Goal: Information Seeking & Learning: Learn about a topic

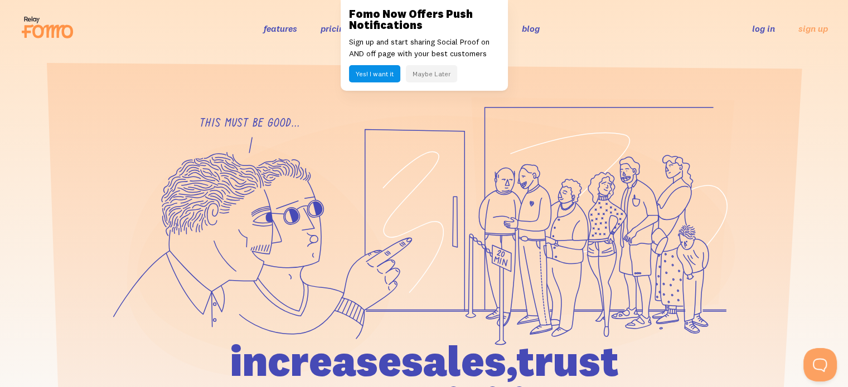
click at [416, 71] on button "Maybe Later" at bounding box center [431, 73] width 51 height 17
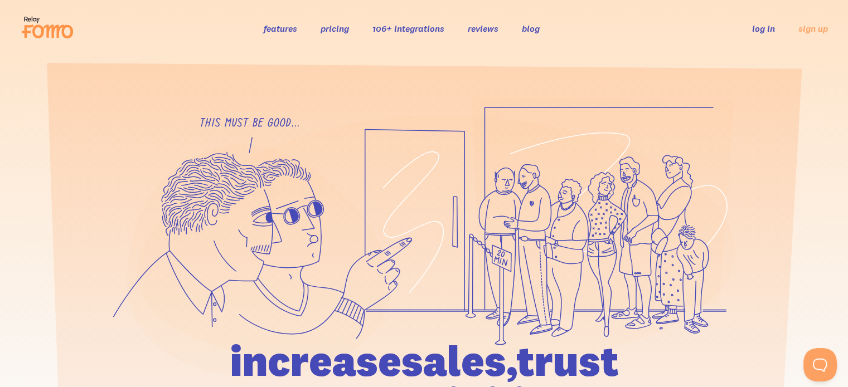
click at [422, 33] on link "106+ integrations" at bounding box center [408, 28] width 72 height 11
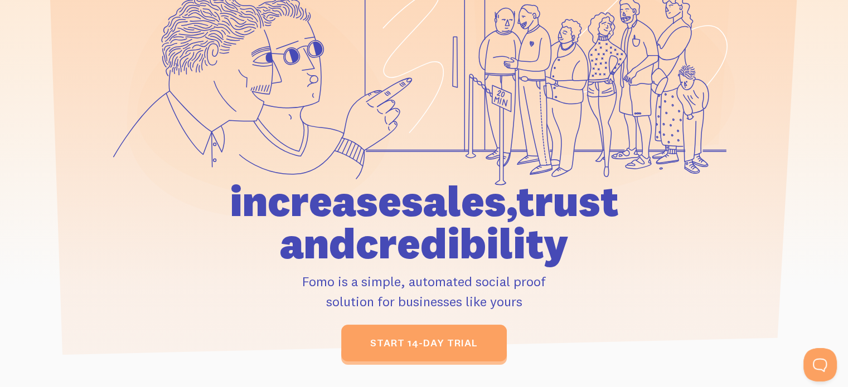
scroll to position [358, 0]
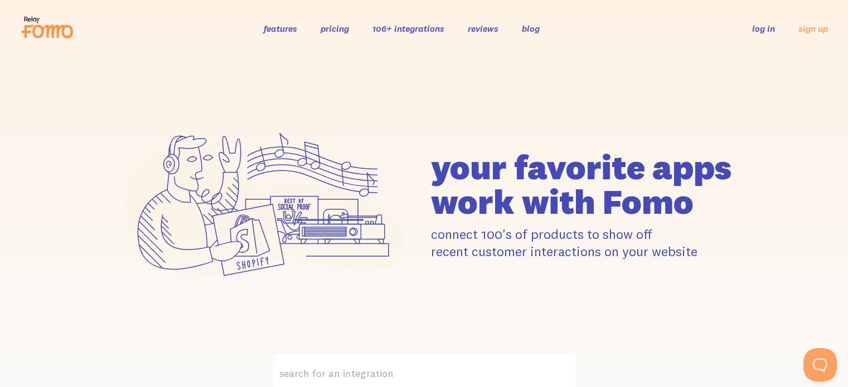
click at [292, 28] on link "features" at bounding box center [280, 28] width 33 height 11
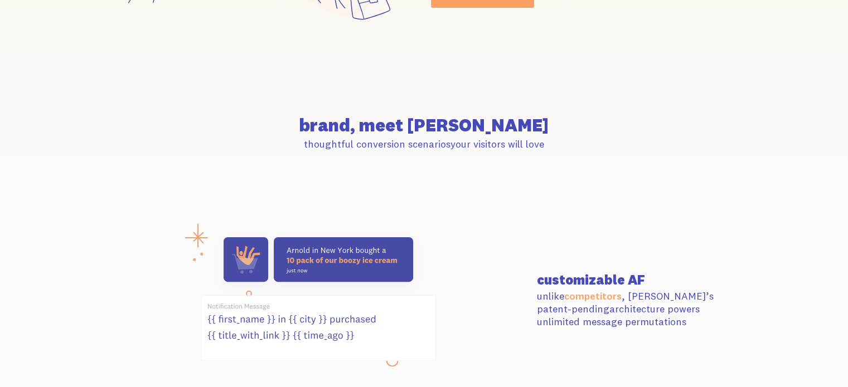
scroll to position [365, 0]
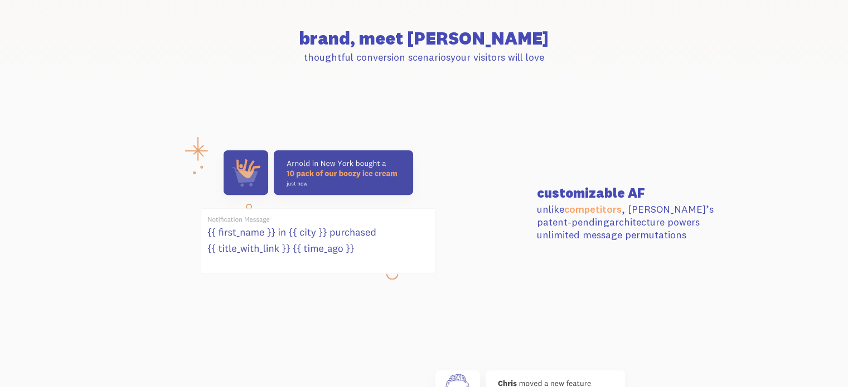
click at [599, 190] on h3 "customizable AF" at bounding box center [636, 192] width 198 height 13
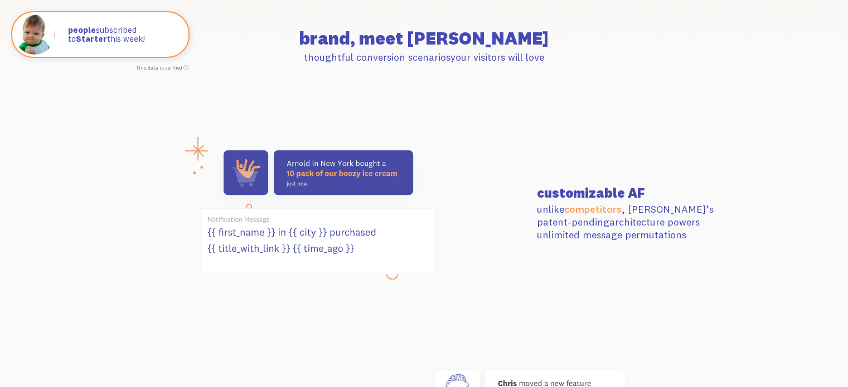
click at [555, 225] on p "unlike competitors , [PERSON_NAME]’s patent-pending architecture powers unlimit…" at bounding box center [636, 222] width 198 height 39
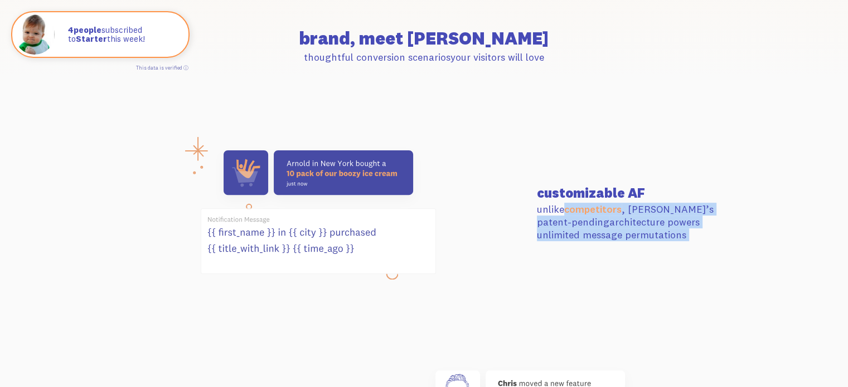
click at [555, 225] on p "unlike competitors , [PERSON_NAME]’s patent-pending architecture powers unlimit…" at bounding box center [636, 222] width 198 height 39
click at [546, 228] on p "unlike competitors , [PERSON_NAME]’s patent-pending architecture powers unlimit…" at bounding box center [636, 222] width 198 height 39
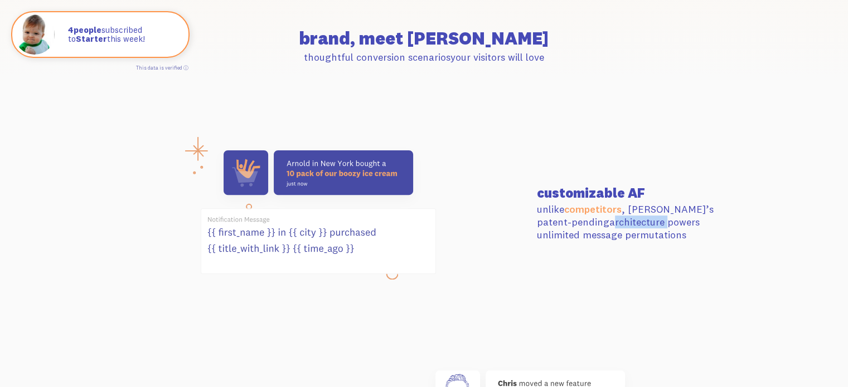
click at [546, 228] on p "unlike competitors , [PERSON_NAME]’s patent-pending architecture powers unlimit…" at bounding box center [636, 222] width 198 height 39
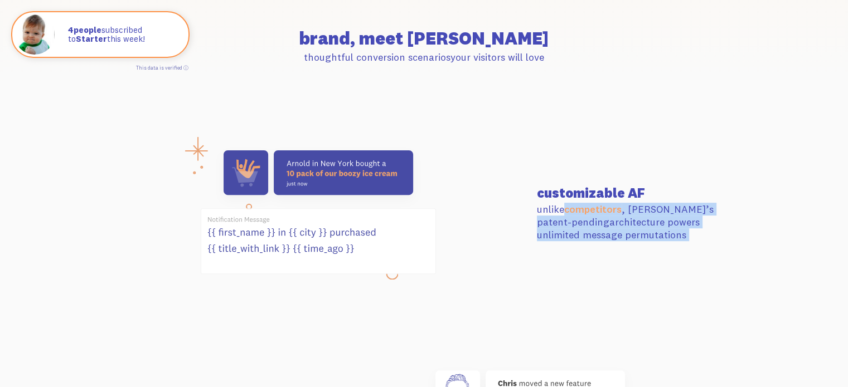
click at [546, 228] on p "unlike competitors , [PERSON_NAME]’s patent-pending architecture powers unlimit…" at bounding box center [636, 222] width 198 height 39
click at [472, 228] on div at bounding box center [318, 214] width 424 height 140
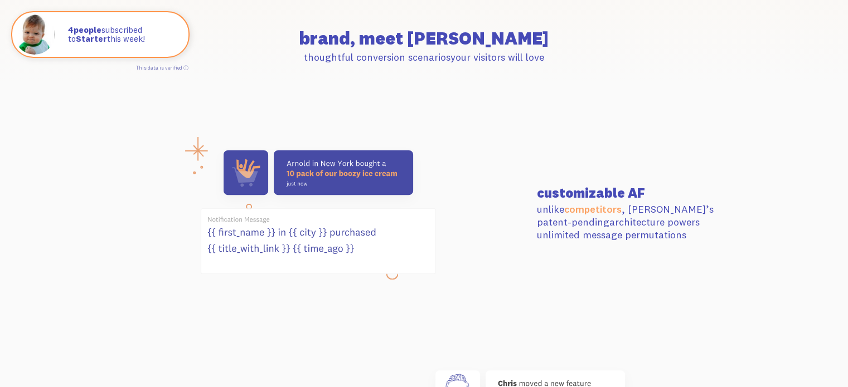
click at [435, 216] on icon at bounding box center [318, 241] width 234 height 65
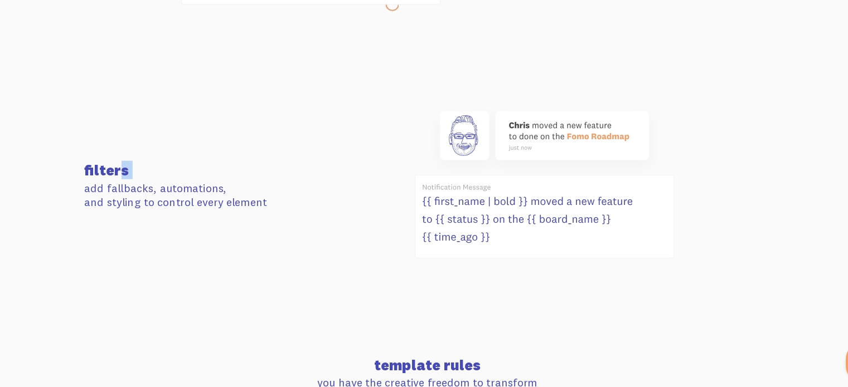
scroll to position [602, 0]
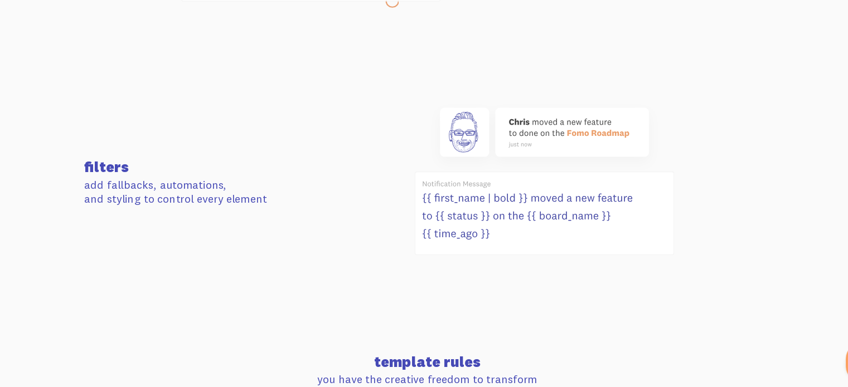
click at [244, 212] on p "add fallbacks, automations, and styling to control every element" at bounding box center [212, 210] width 198 height 26
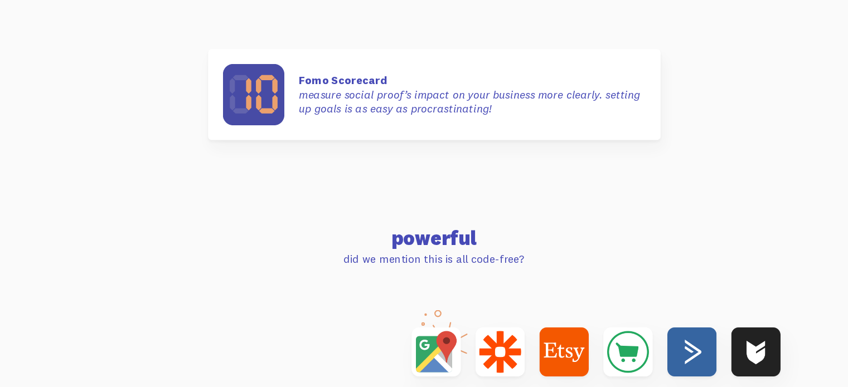
scroll to position [3328, 0]
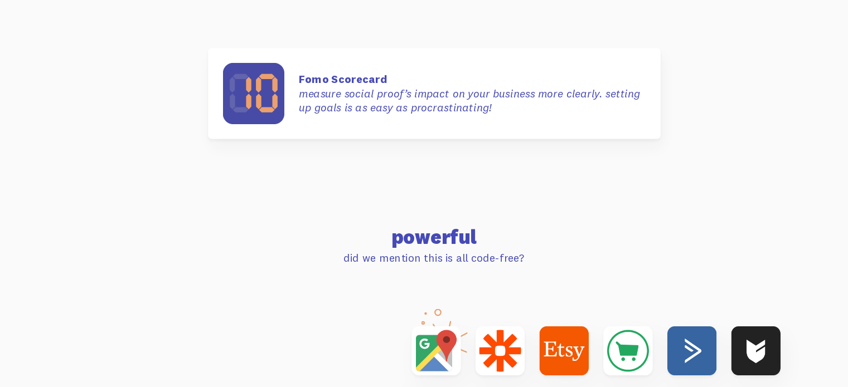
click at [327, 129] on p "Fomo Scorecard measure social proof’s impact on your business more clearly. set…" at bounding box center [459, 120] width 314 height 39
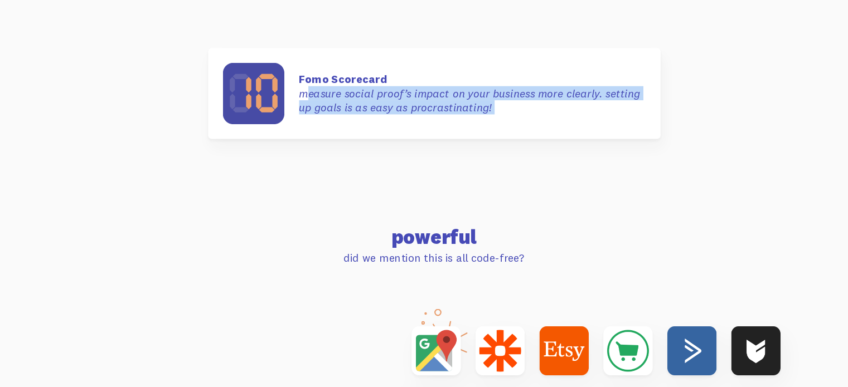
click at [327, 129] on p "Fomo Scorecard measure social proof’s impact on your business more clearly. set…" at bounding box center [459, 120] width 314 height 39
click at [404, 127] on p "Fomo Scorecard measure social proof’s impact on your business more clearly. set…" at bounding box center [459, 120] width 314 height 39
